Goal: Find specific page/section: Find specific page/section

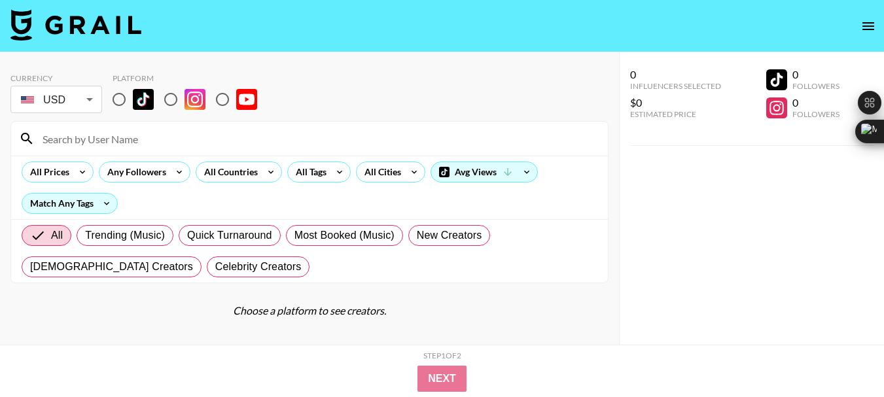
click at [176, 100] on input "radio" at bounding box center [170, 99] width 27 height 27
radio input "true"
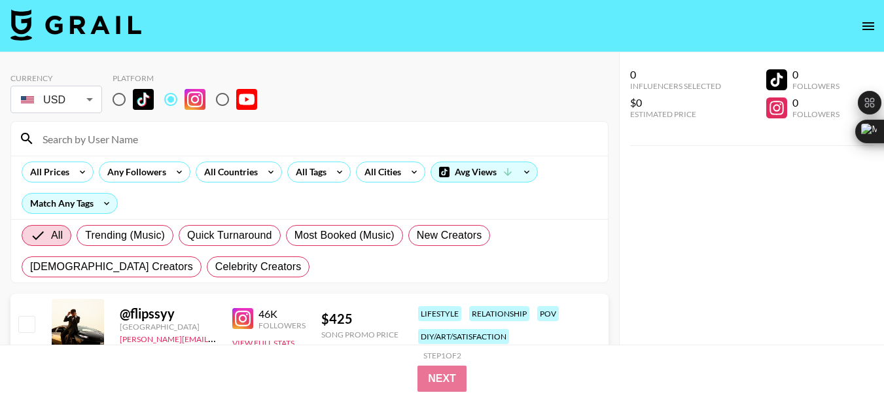
click at [108, 138] on input at bounding box center [317, 138] width 565 height 21
paste input "[DEMOGRAPHIC_DATA]"
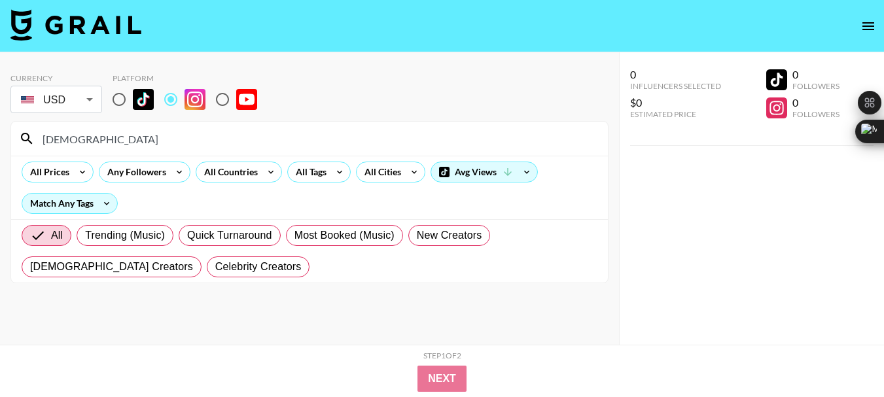
type input "[DEMOGRAPHIC_DATA]"
click at [90, 143] on input "[DEMOGRAPHIC_DATA]" at bounding box center [317, 138] width 565 height 21
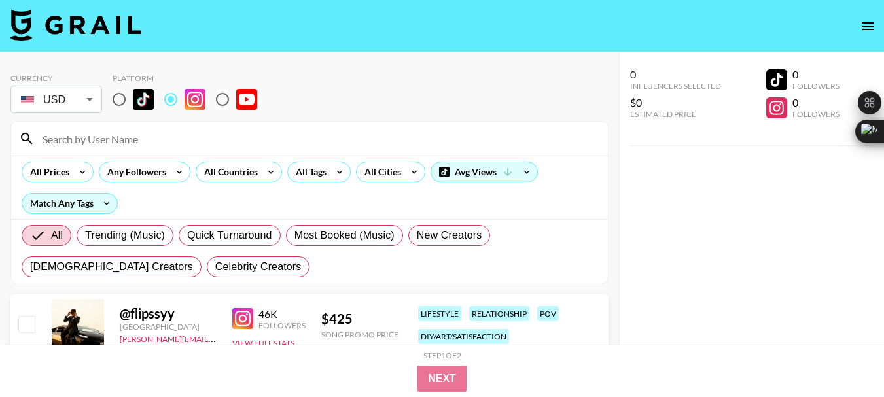
paste input "cammiescott"
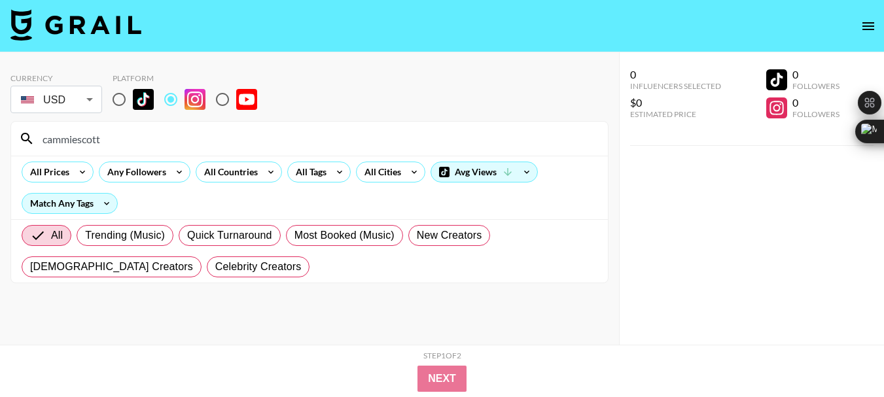
type input "cammiescott"
click at [73, 145] on input "cammiescott" at bounding box center [317, 138] width 565 height 21
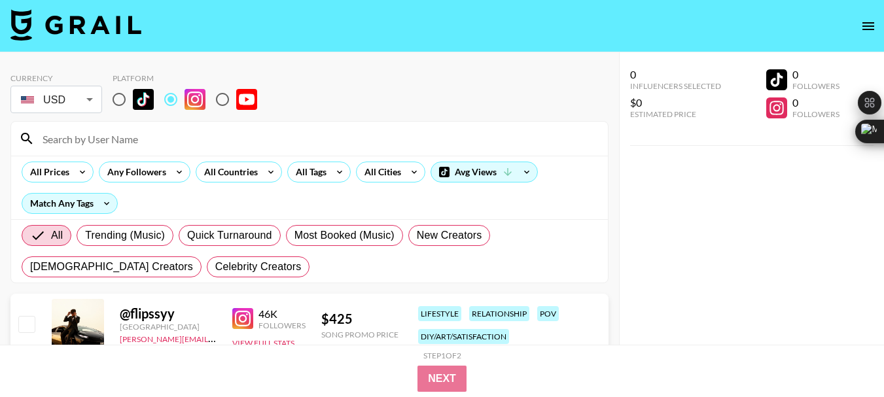
paste input "alyssamdarling"
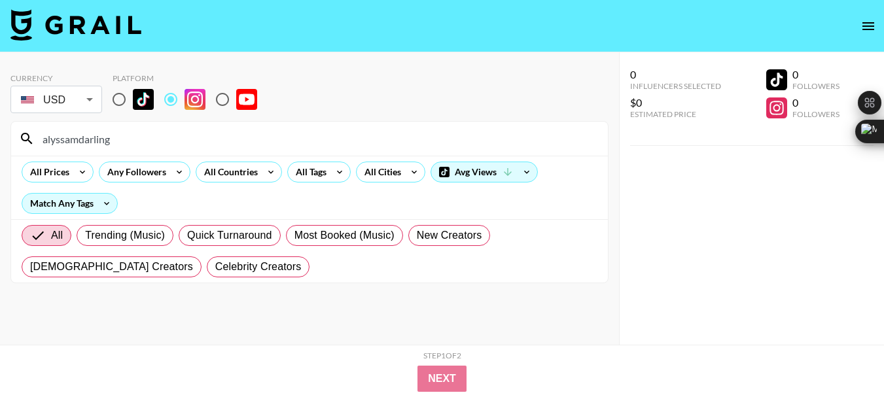
type input "alyssamdarling"
click at [77, 141] on input "alyssamdarling" at bounding box center [317, 138] width 565 height 21
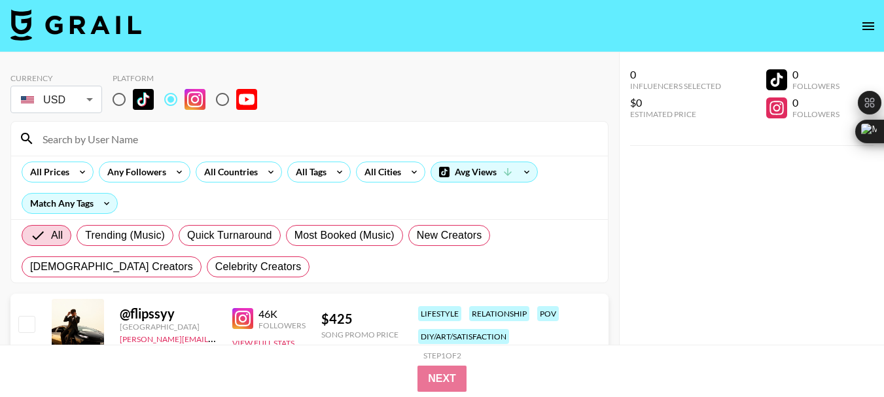
paste input "nowthisisliving"
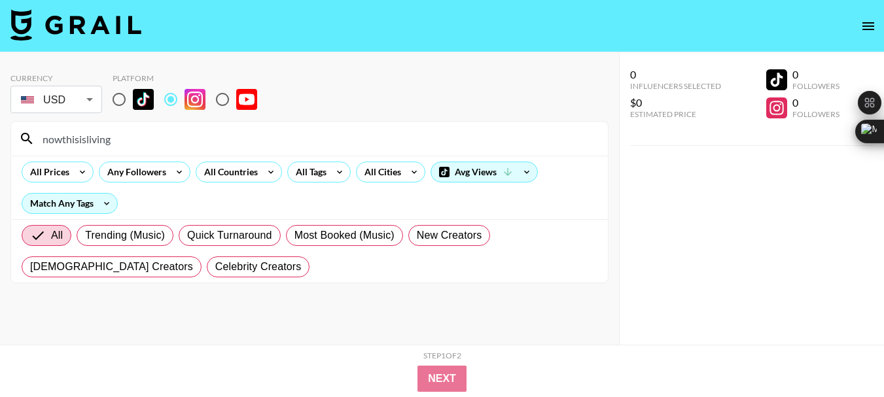
type input "nowthisisliving"
click at [88, 141] on input "nowthisisliving" at bounding box center [317, 138] width 565 height 21
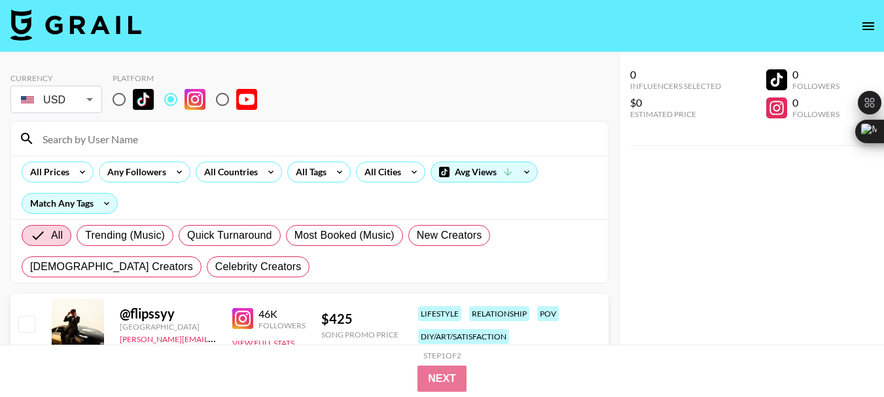
paste input "thepantspod"
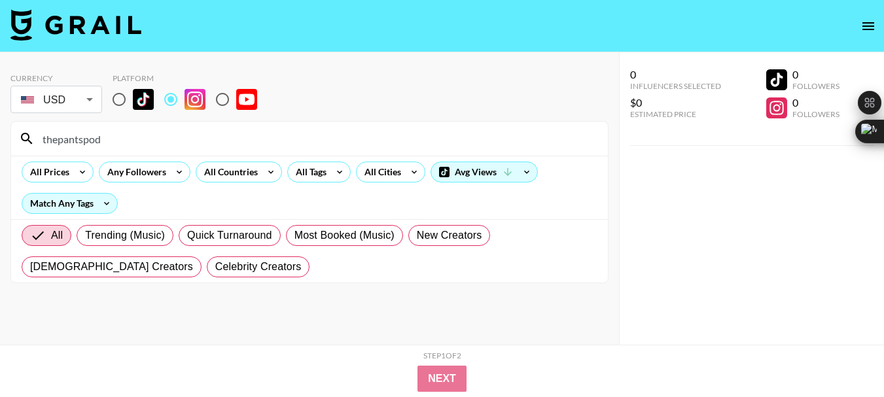
type input "thepantspod"
click at [52, 135] on input "thepantspod" at bounding box center [317, 138] width 565 height 21
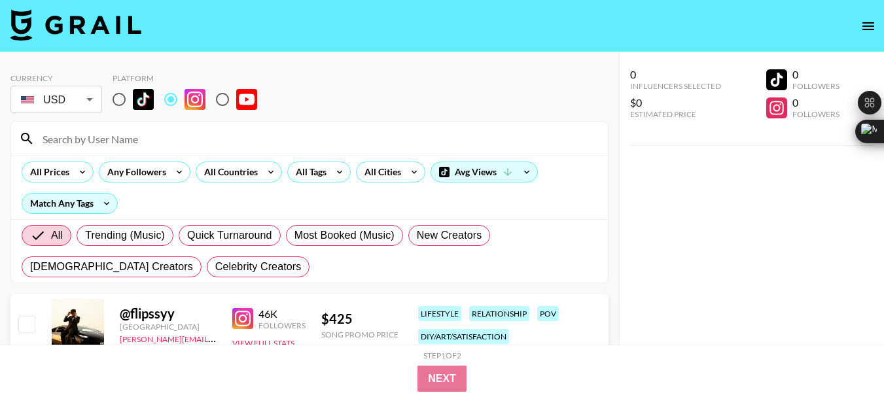
paste input "kmewis19"
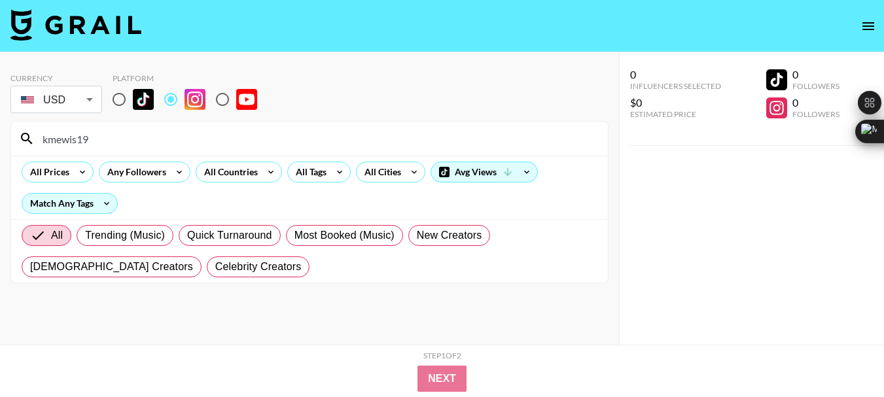
type input "kmewis19"
click at [58, 143] on input "kmewis19" at bounding box center [317, 138] width 565 height 21
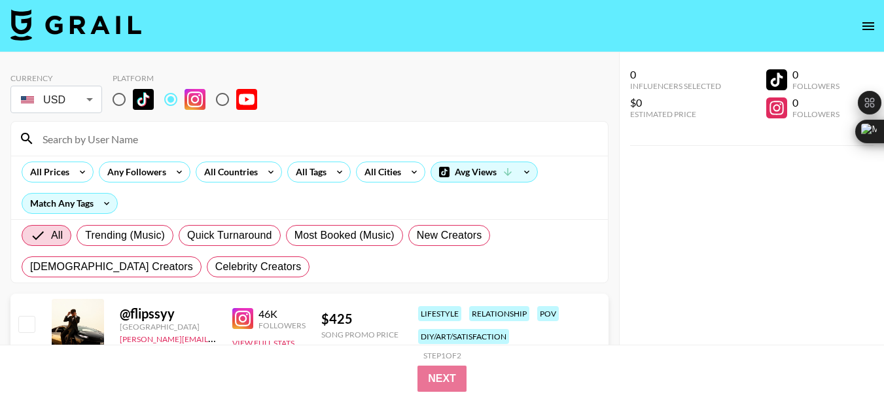
paste input "haleydrexler"
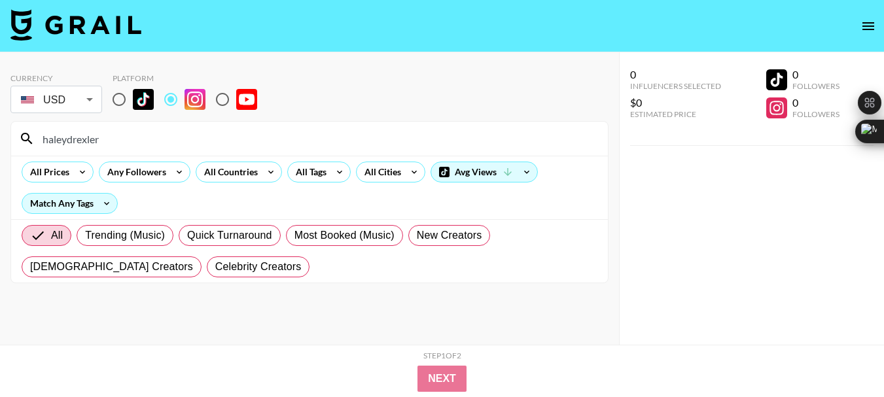
type input "haleydrexler"
click at [50, 142] on input "haleydrexler" at bounding box center [317, 138] width 565 height 21
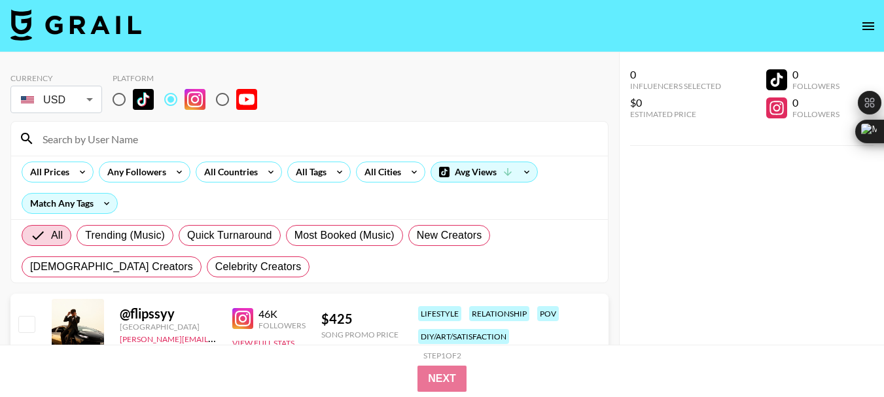
paste input "ashleyj_19"
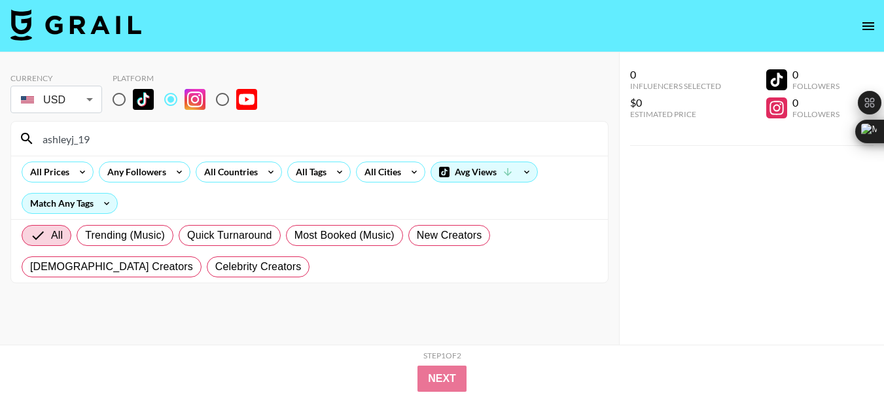
type input "ashleyj_19"
click at [67, 139] on input "ashleyj_19" at bounding box center [317, 138] width 565 height 21
click at [66, 139] on input "ashleyj_19" at bounding box center [317, 138] width 565 height 21
click at [66, 138] on input "ashleyj_19" at bounding box center [317, 138] width 565 height 21
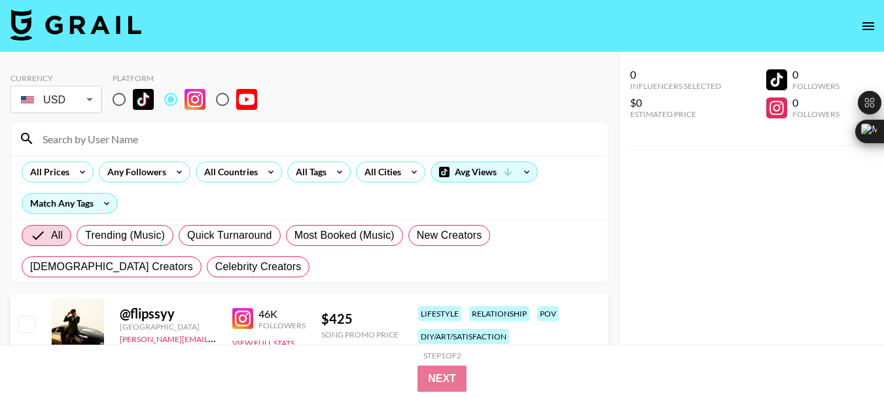
paste input "maganmourad"
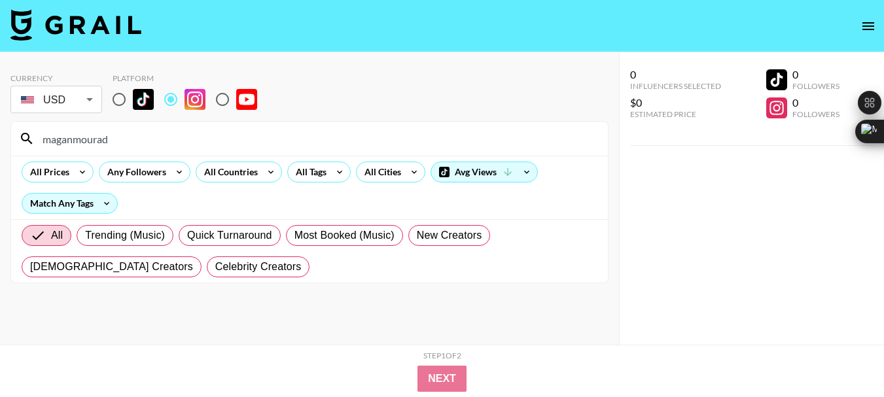
type input "maganmourad"
